Goal: Check status

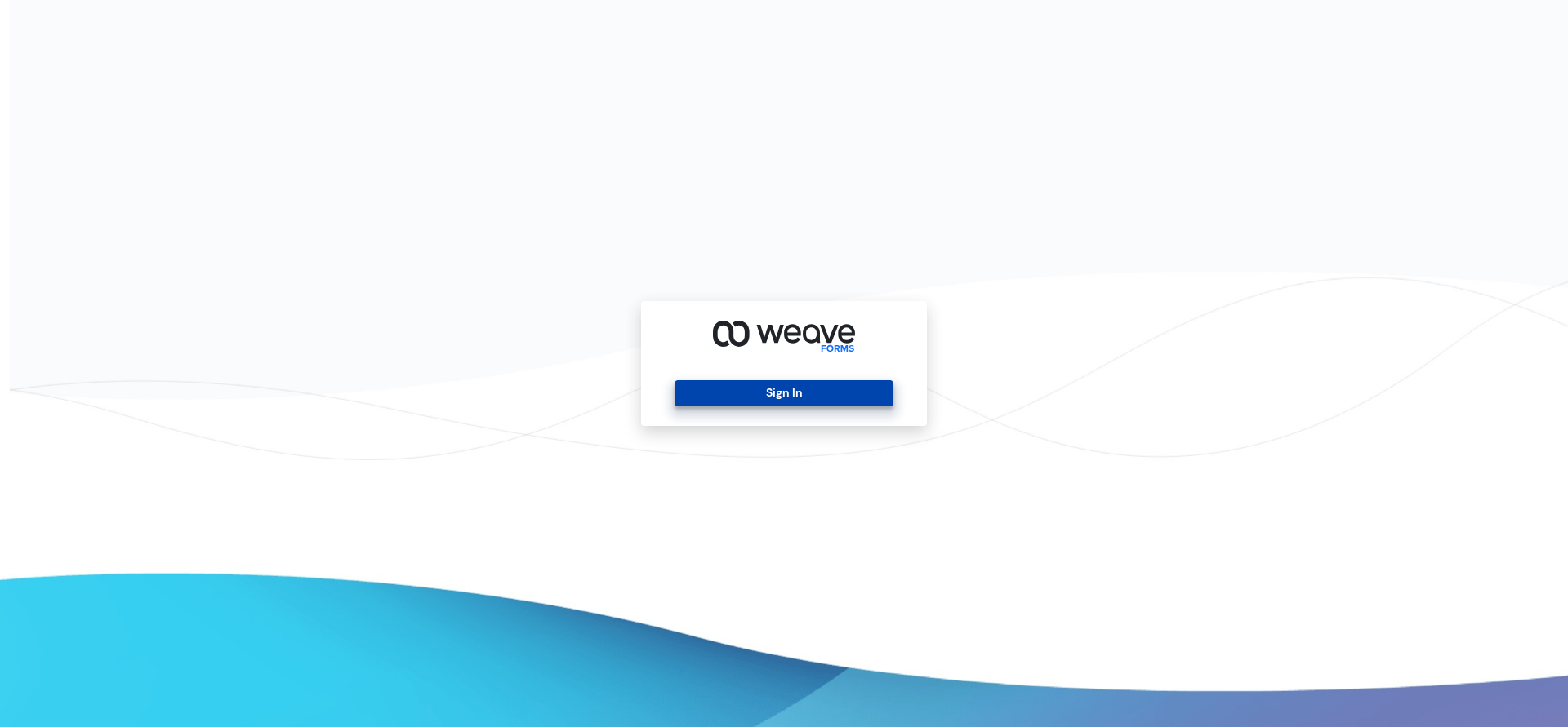
click at [821, 401] on button "Sign In" at bounding box center [783, 394] width 218 height 26
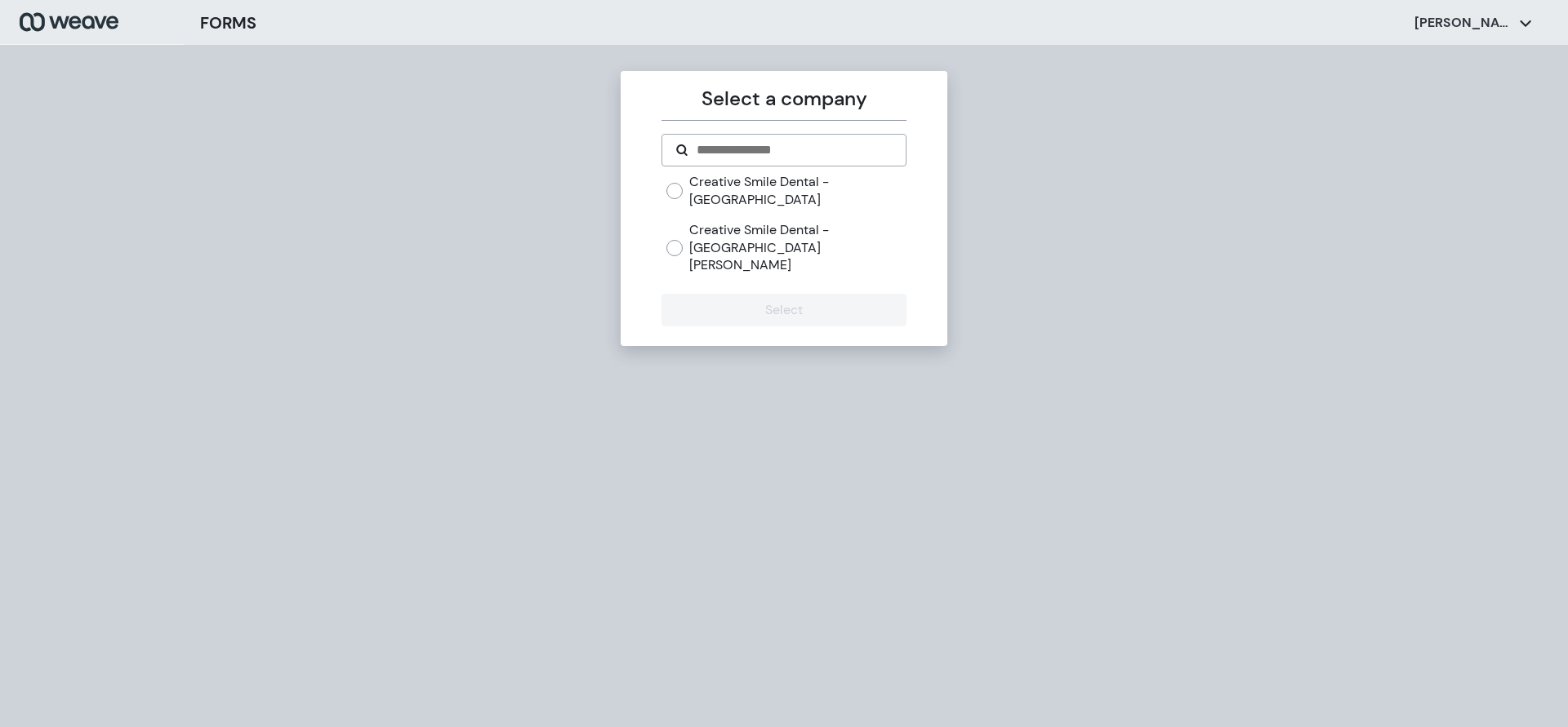
click at [701, 226] on label "Creative Smile Dental - [GEOGRAPHIC_DATA][PERSON_NAME]" at bounding box center [798, 247] width 217 height 53
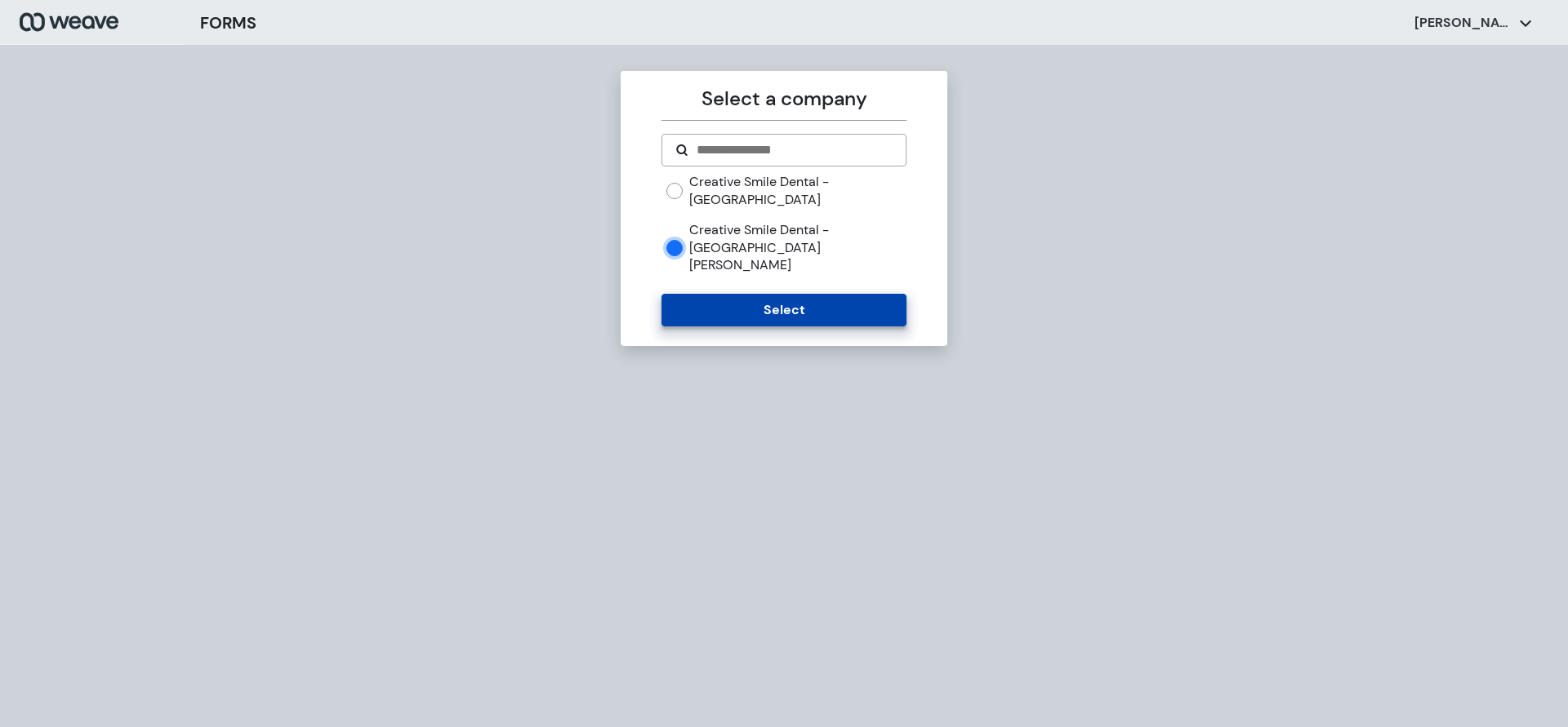
click at [721, 294] on button "Select" at bounding box center [783, 309] width 244 height 32
